Goal: Task Accomplishment & Management: Complete application form

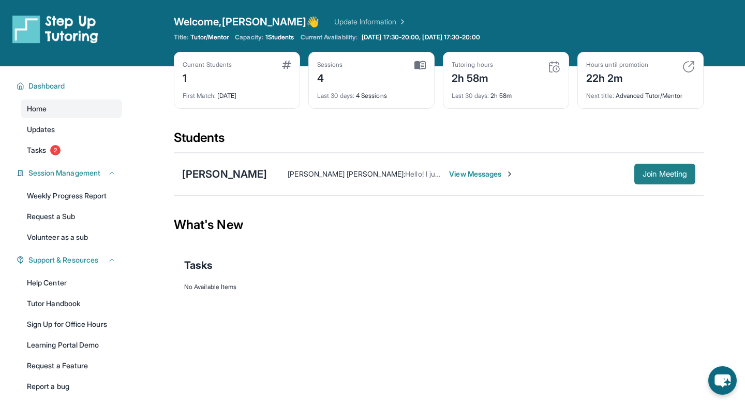
click at [638, 172] on button "Join Meeting" at bounding box center [665, 174] width 61 height 21
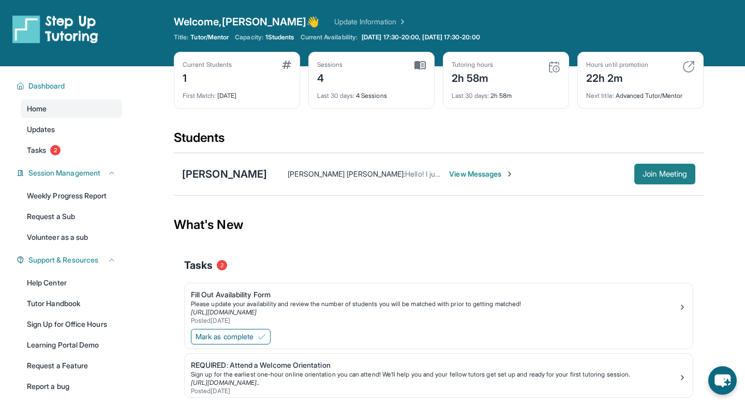
click at [683, 172] on span "Join Meeting" at bounding box center [665, 174] width 45 height 6
click at [674, 177] on span "Join Meeting" at bounding box center [665, 174] width 45 height 6
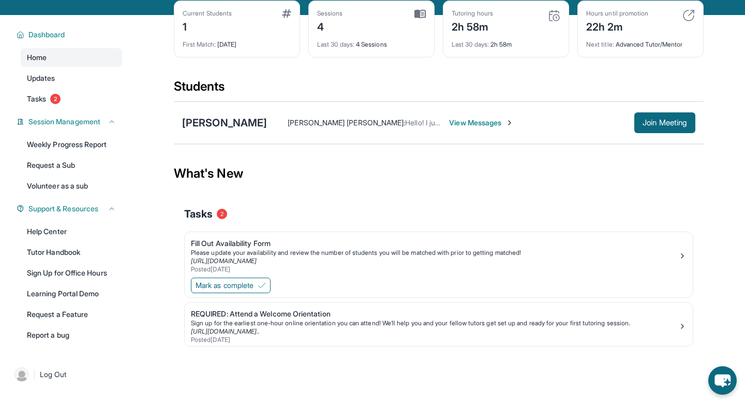
scroll to position [51, 0]
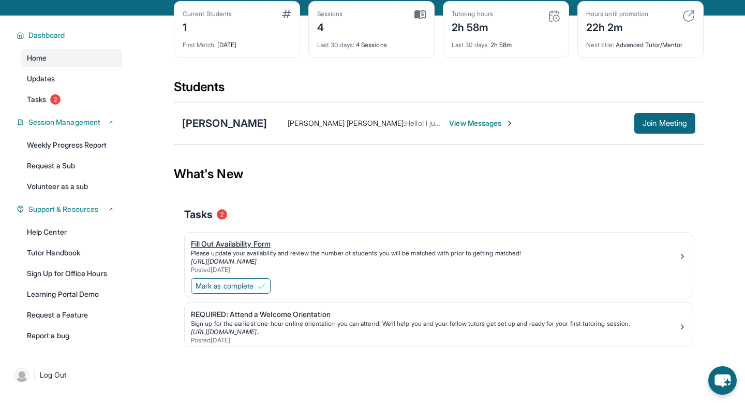
click at [232, 245] on div "Fill Out Availability Form" at bounding box center [435, 244] width 488 height 10
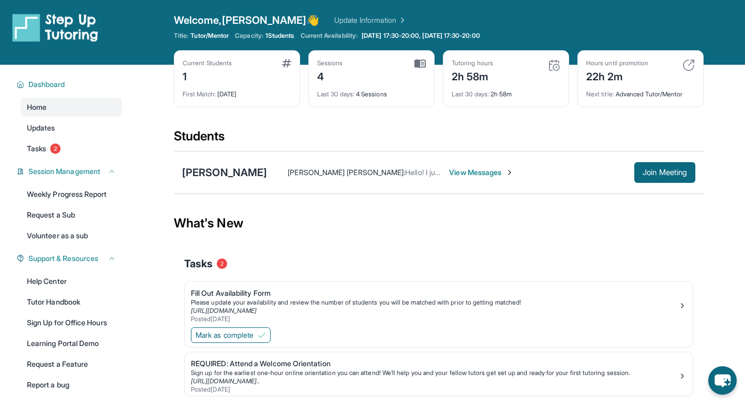
scroll to position [0, 0]
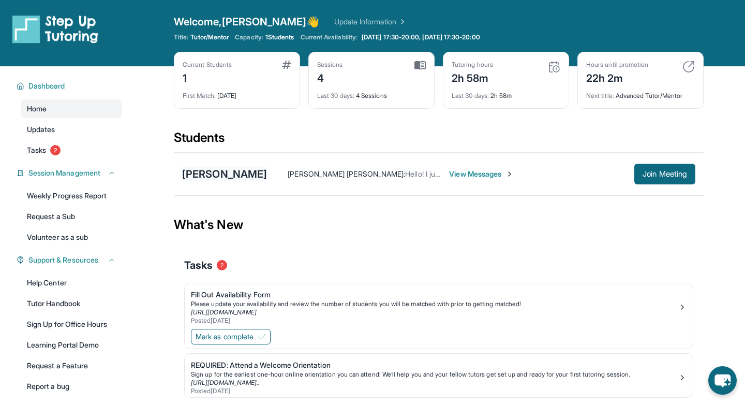
click at [214, 177] on div "[PERSON_NAME]" at bounding box center [224, 174] width 85 height 14
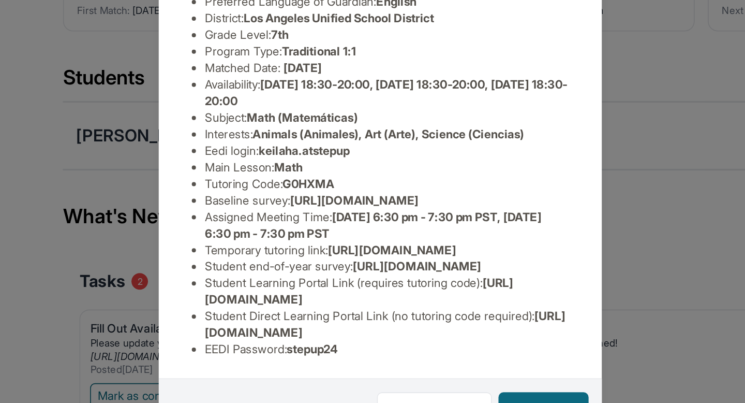
scroll to position [144, 0]
